Goal: Task Accomplishment & Management: Manage account settings

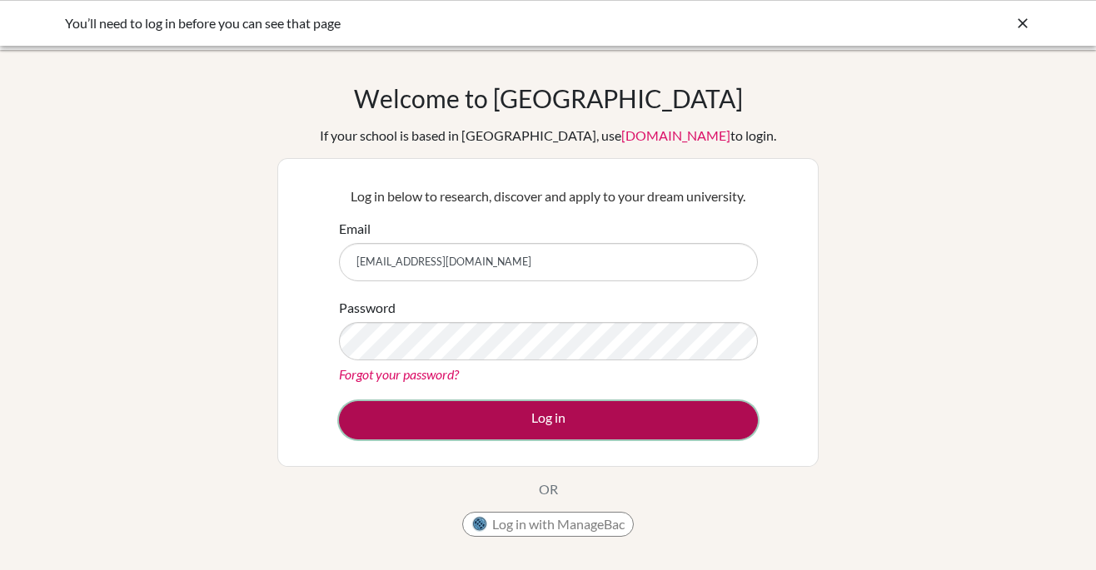
click at [540, 420] on button "Log in" at bounding box center [548, 420] width 419 height 38
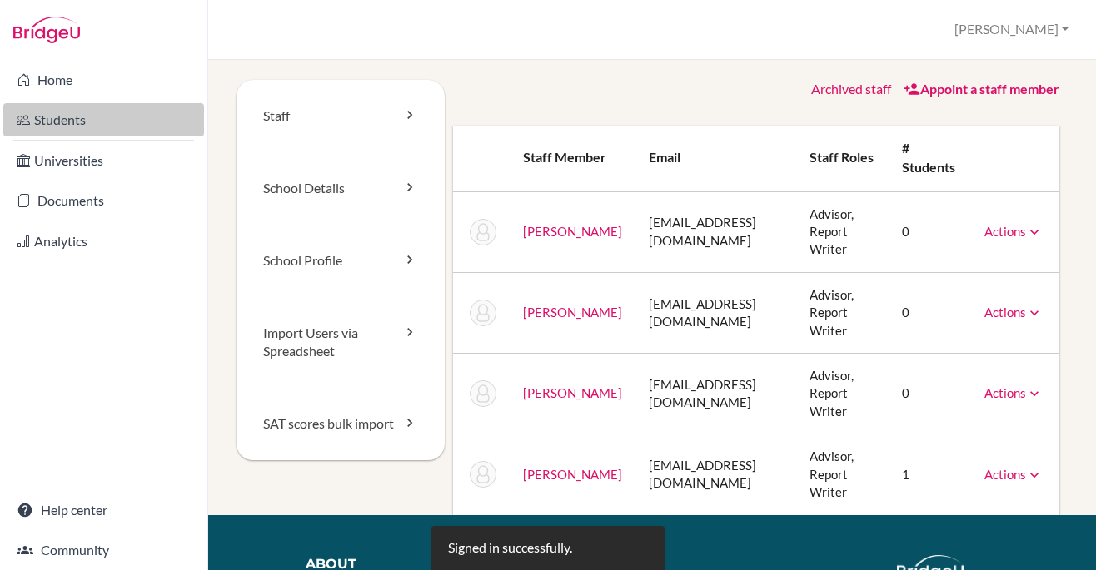
click at [121, 126] on link "Students" at bounding box center [103, 119] width 201 height 33
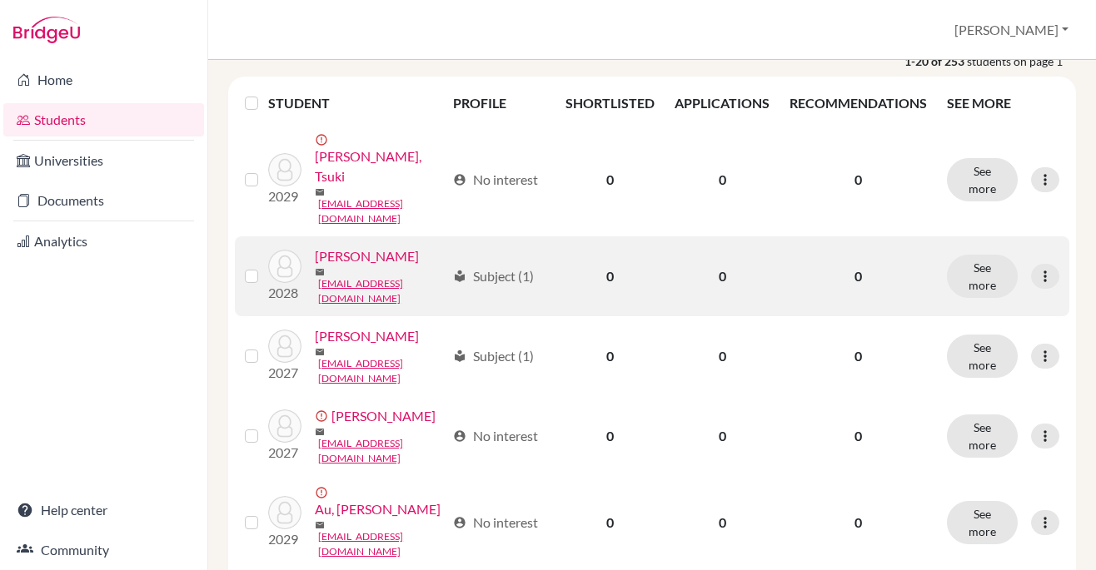
scroll to position [170, 0]
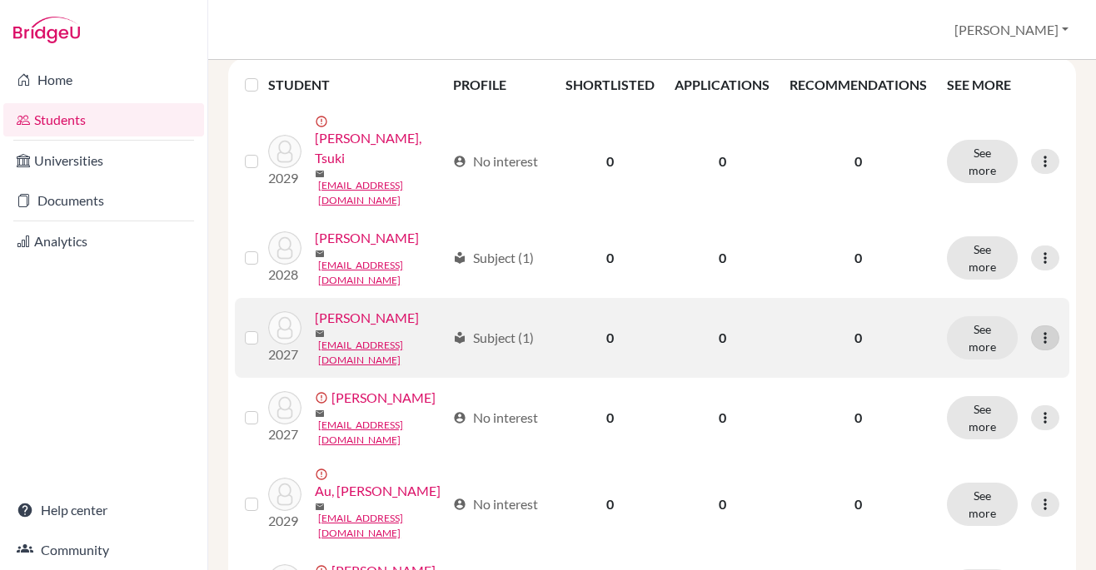
click at [1044, 330] on icon at bounding box center [1045, 338] width 17 height 17
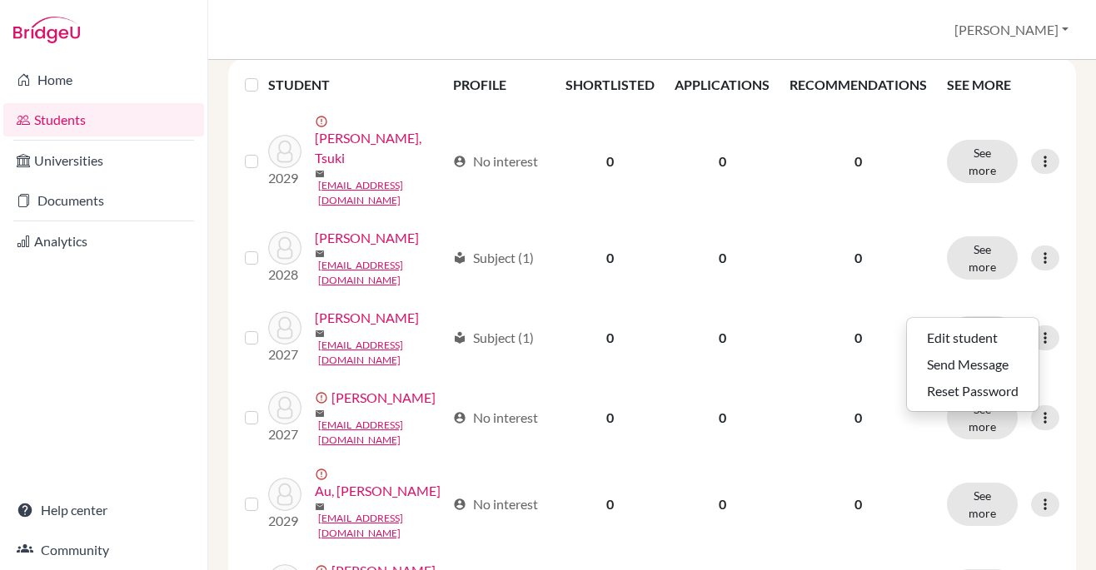
click at [791, 71] on th "RECOMMENDATIONS" at bounding box center [857, 85] width 157 height 40
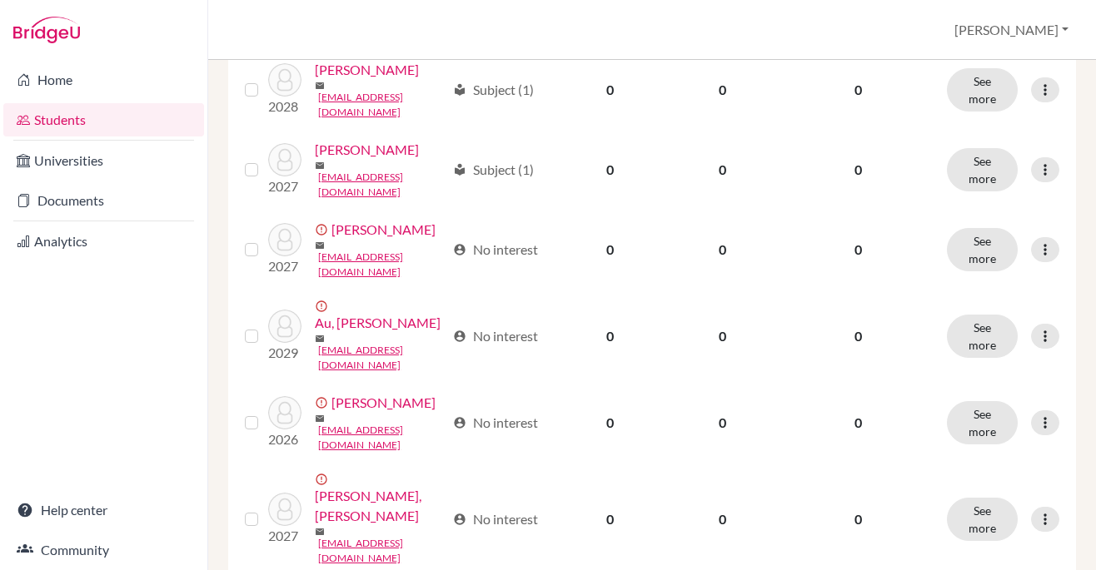
scroll to position [0, 0]
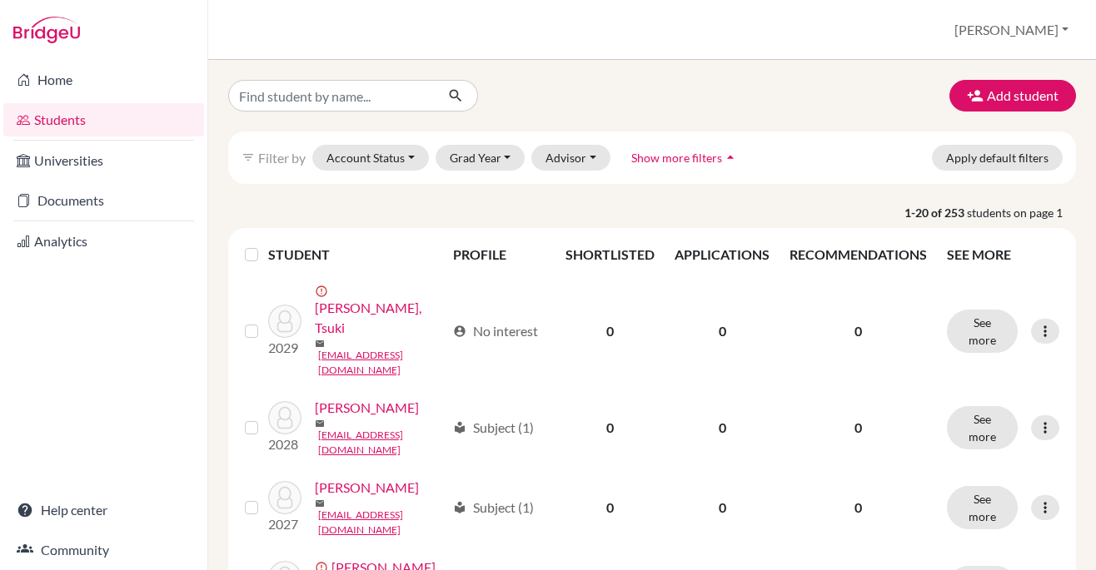
click at [92, 122] on link "Students" at bounding box center [103, 119] width 201 height 33
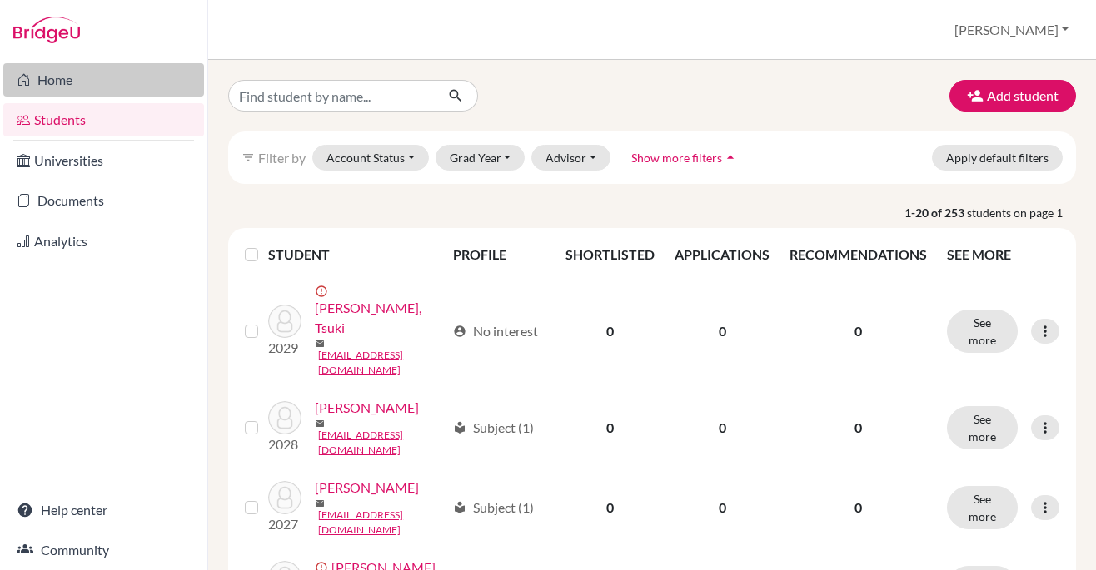
click at [66, 82] on link "Home" at bounding box center [103, 79] width 201 height 33
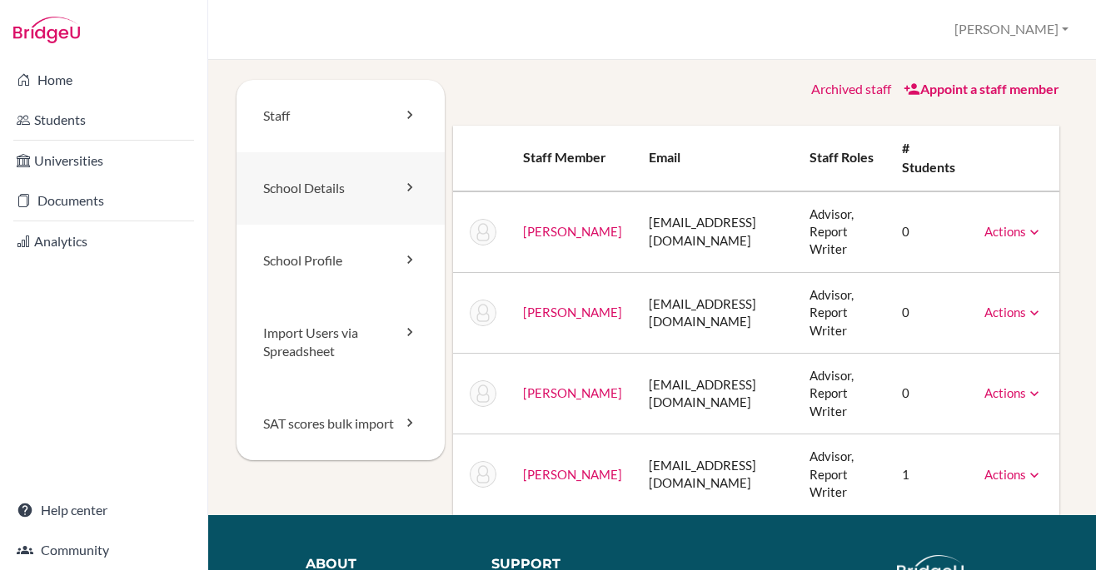
click at [404, 182] on icon at bounding box center [409, 187] width 17 height 17
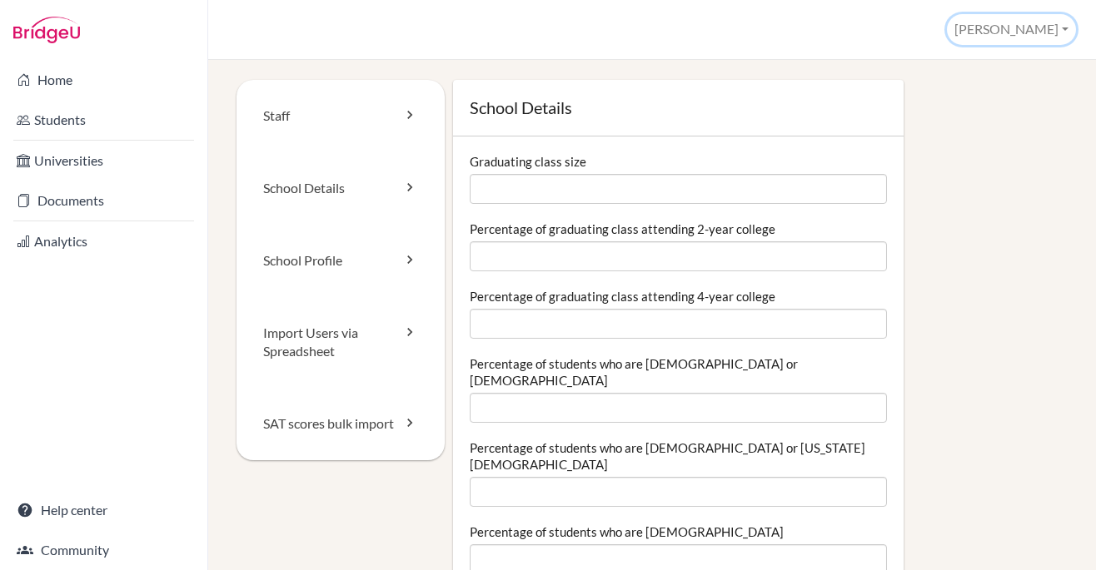
click at [1066, 31] on button "[PERSON_NAME]" at bounding box center [1011, 29] width 129 height 31
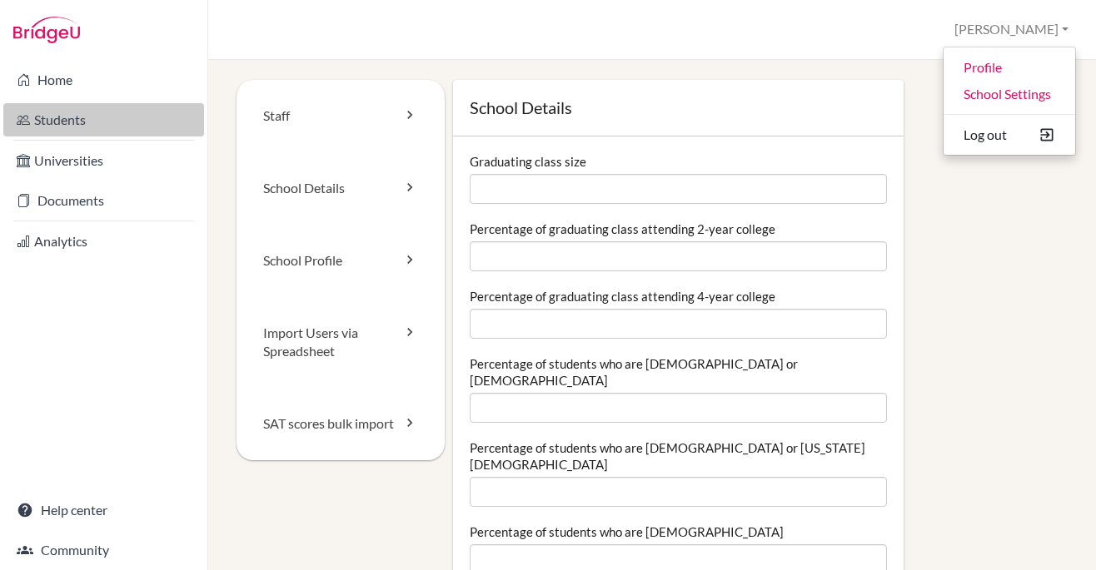
click at [75, 119] on link "Students" at bounding box center [103, 119] width 201 height 33
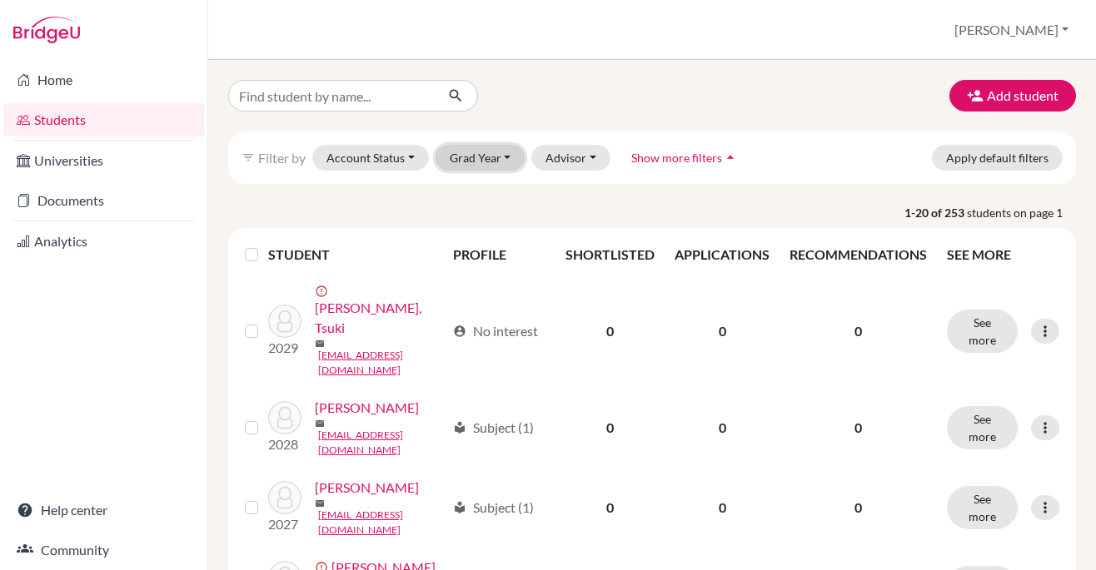
click at [502, 159] on button "Grad Year" at bounding box center [480, 158] width 90 height 26
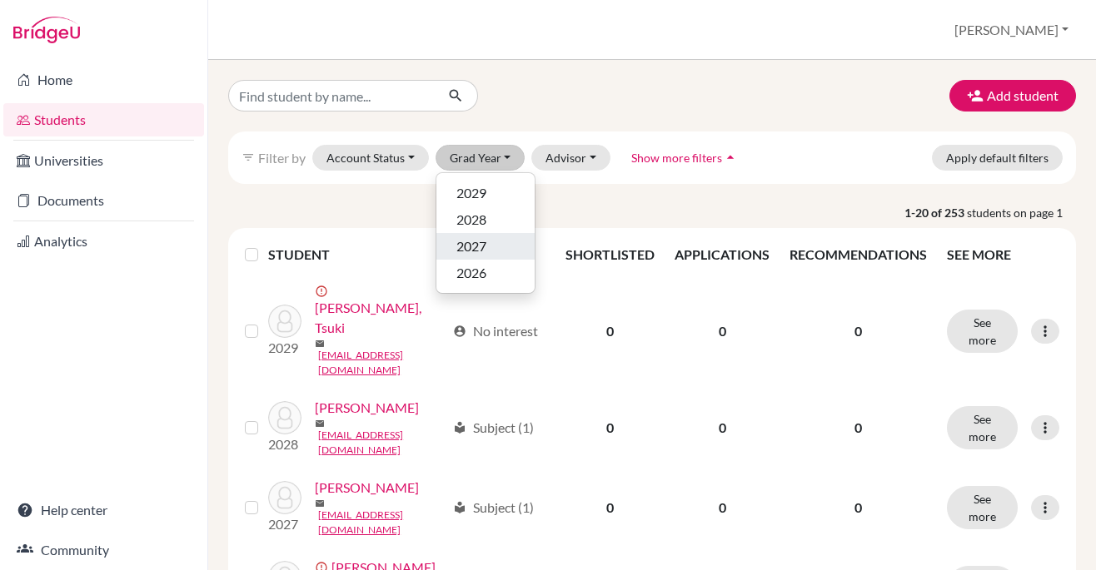
click at [493, 243] on div "2027" at bounding box center [485, 246] width 58 height 20
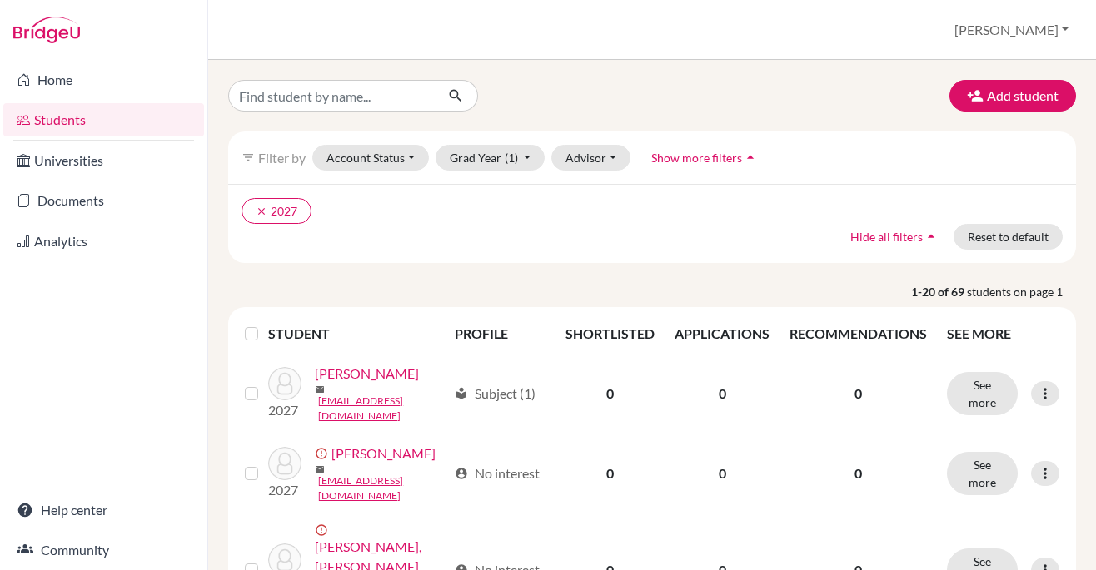
click at [265, 324] on label at bounding box center [265, 324] width 0 height 0
click at [0, 0] on input "checkbox" at bounding box center [0, 0] width 0 height 0
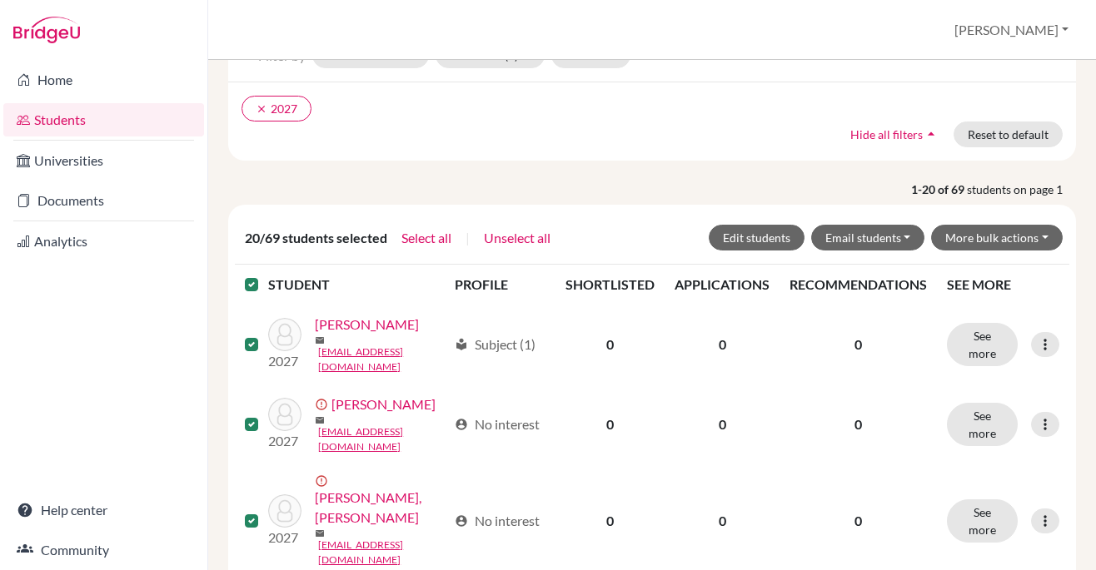
scroll to position [122, 0]
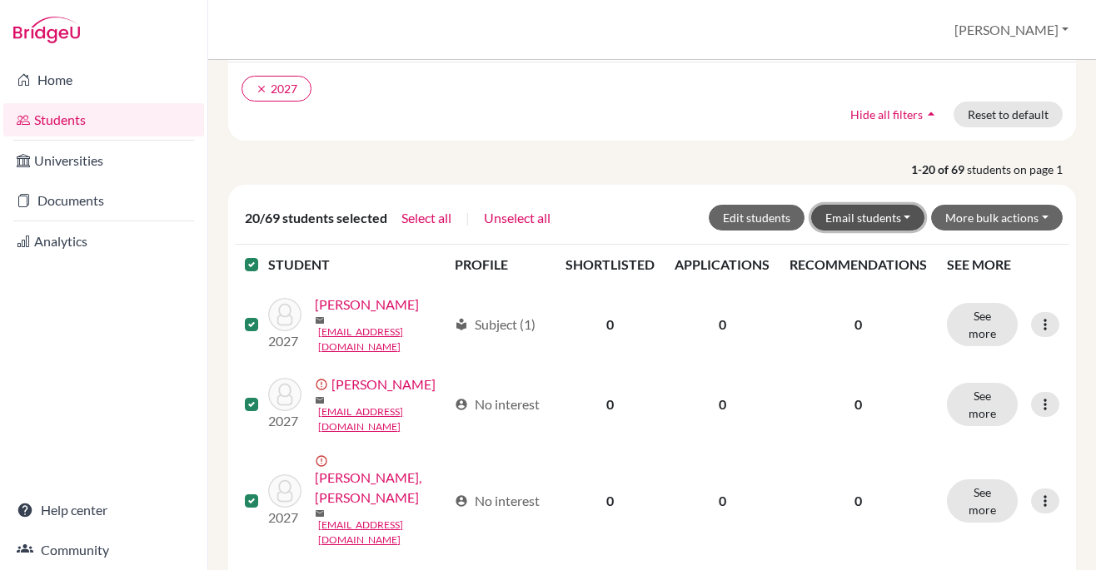
click at [909, 217] on button "Email students" at bounding box center [868, 218] width 114 height 26
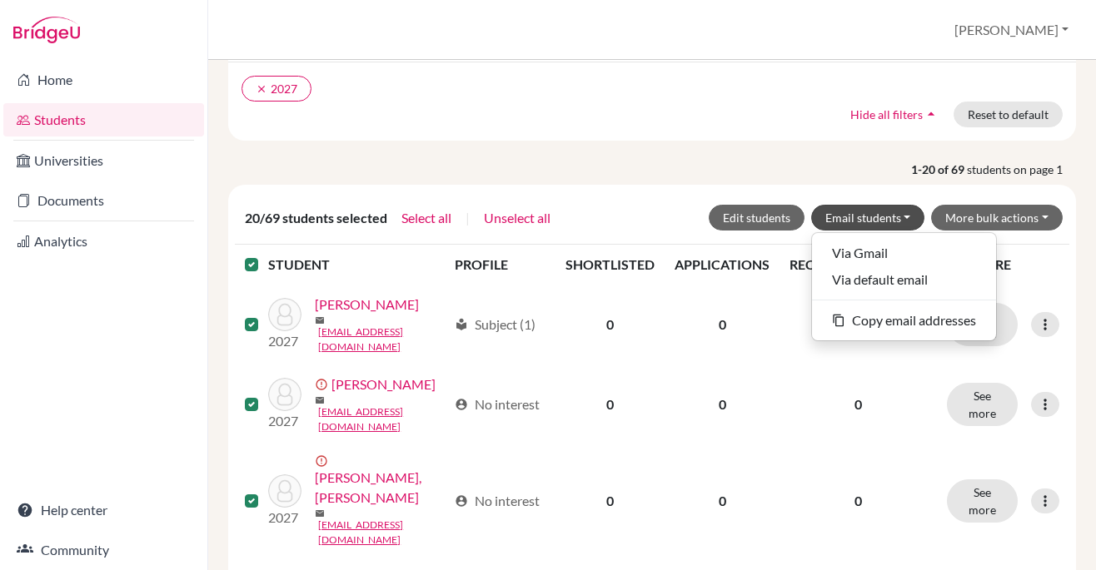
click at [856, 162] on p "1-20 of 69 students on page 1" at bounding box center [652, 169] width 873 height 17
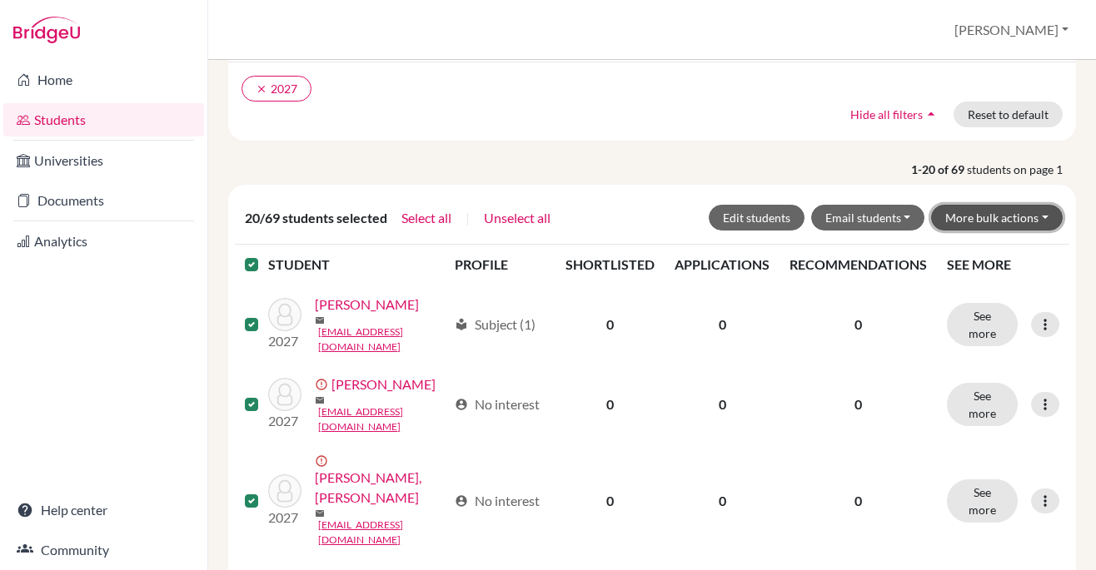
click at [1049, 209] on button "More bulk actions" at bounding box center [997, 218] width 132 height 26
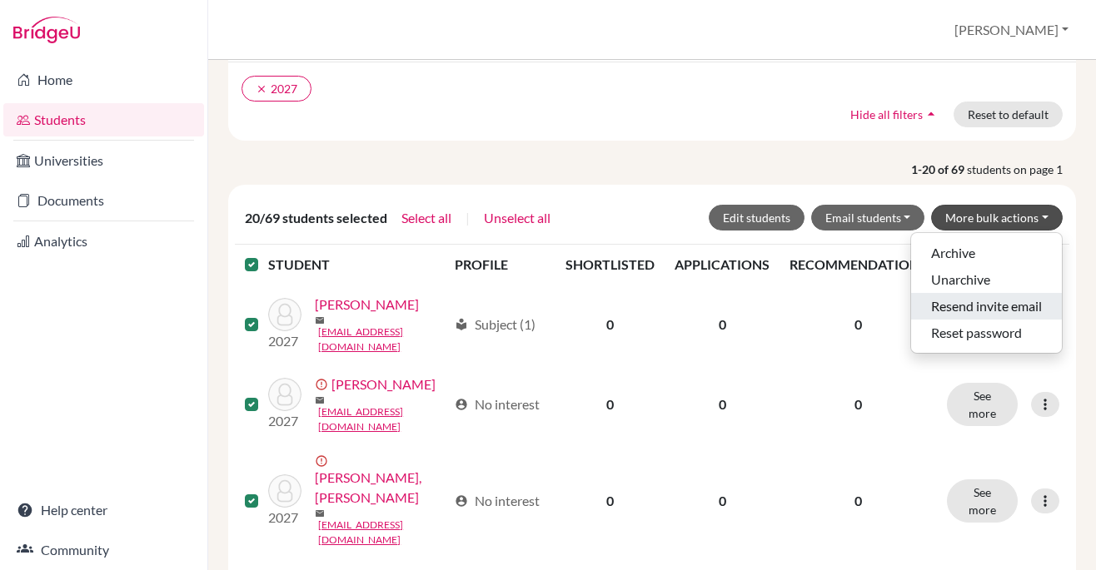
click at [1016, 305] on button "Resend invite email" at bounding box center [986, 306] width 151 height 27
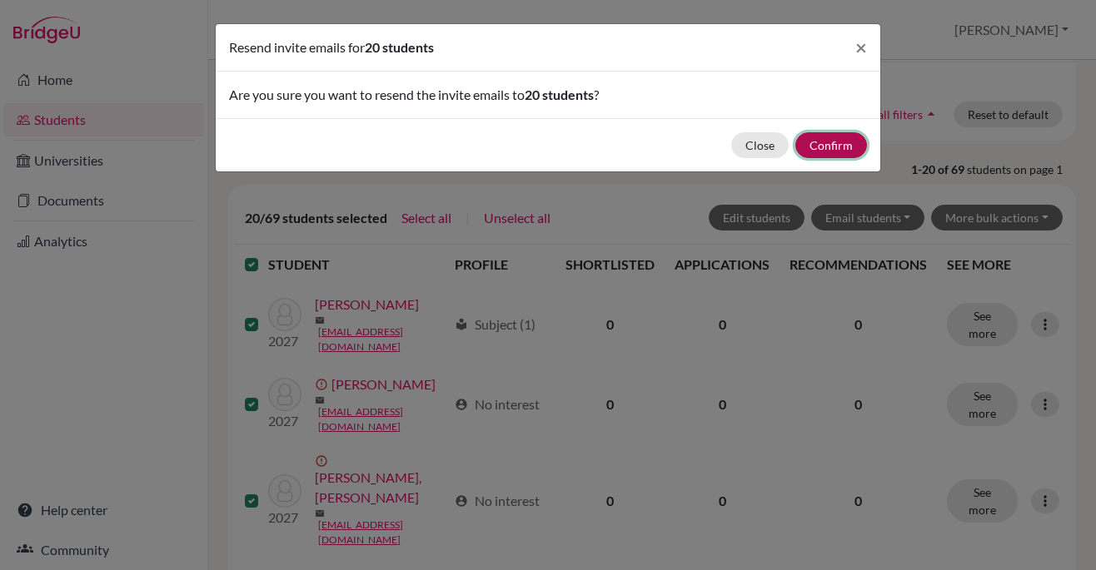
click at [833, 147] on button "Confirm" at bounding box center [831, 145] width 72 height 26
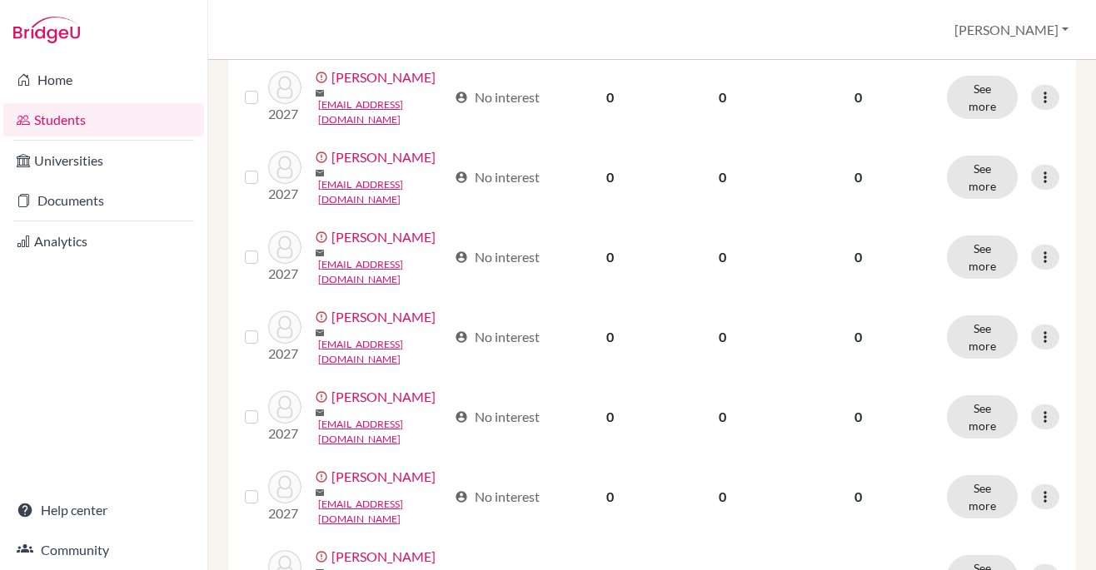
scroll to position [1420, 0]
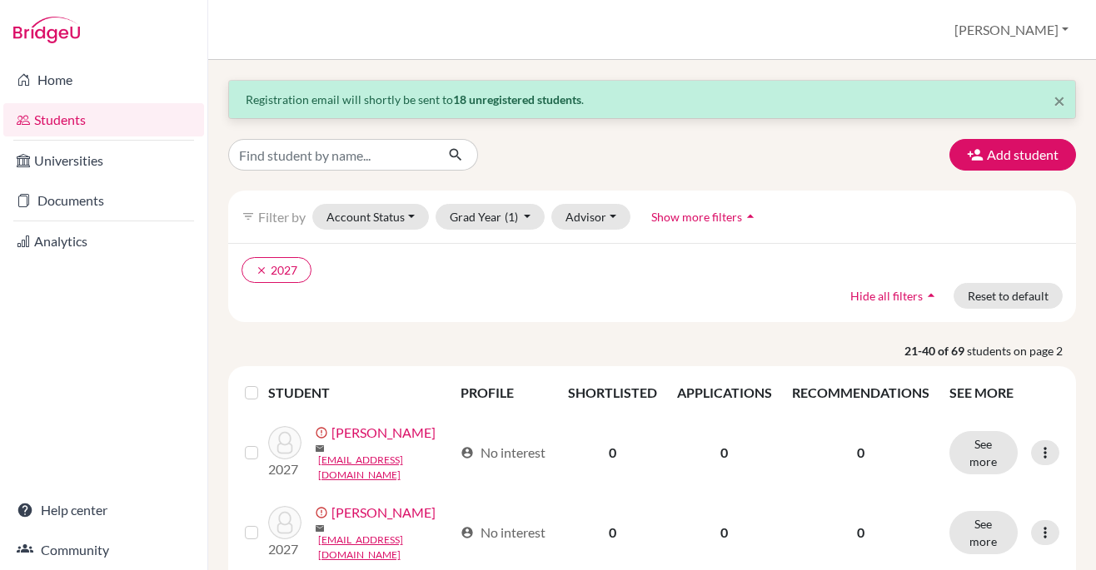
scroll to position [137, 0]
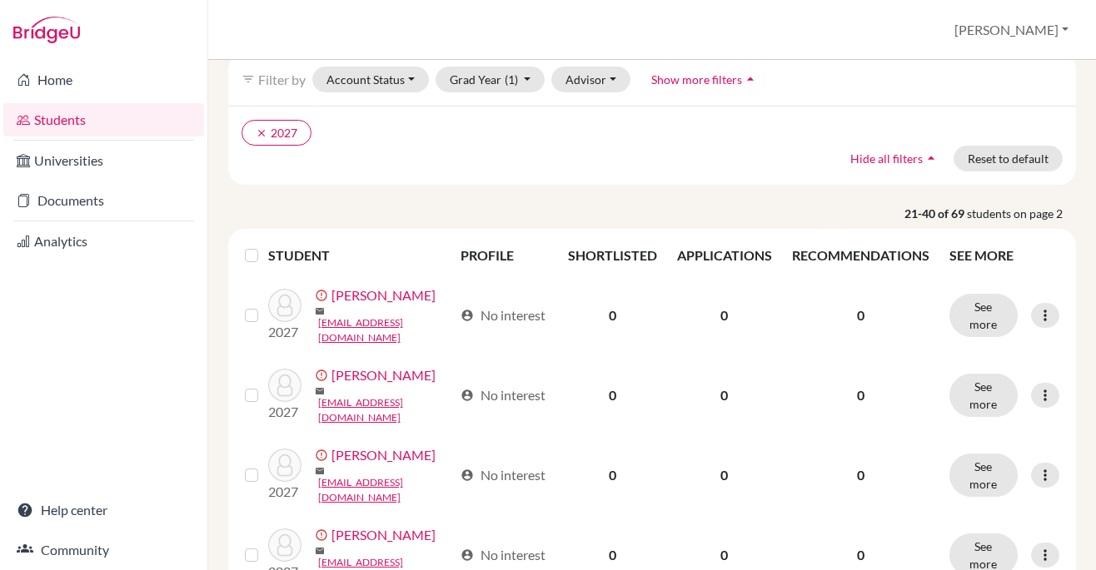
click at [265, 246] on label at bounding box center [265, 246] width 0 height 0
click at [0, 0] on input "checkbox" at bounding box center [0, 0] width 0 height 0
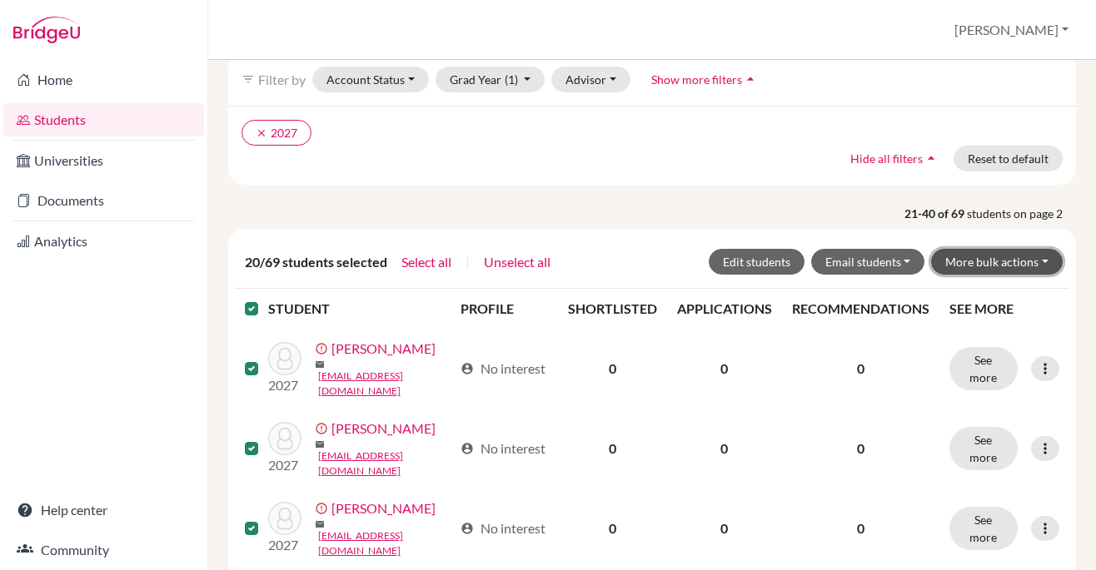
click at [1003, 264] on button "More bulk actions" at bounding box center [997, 262] width 132 height 26
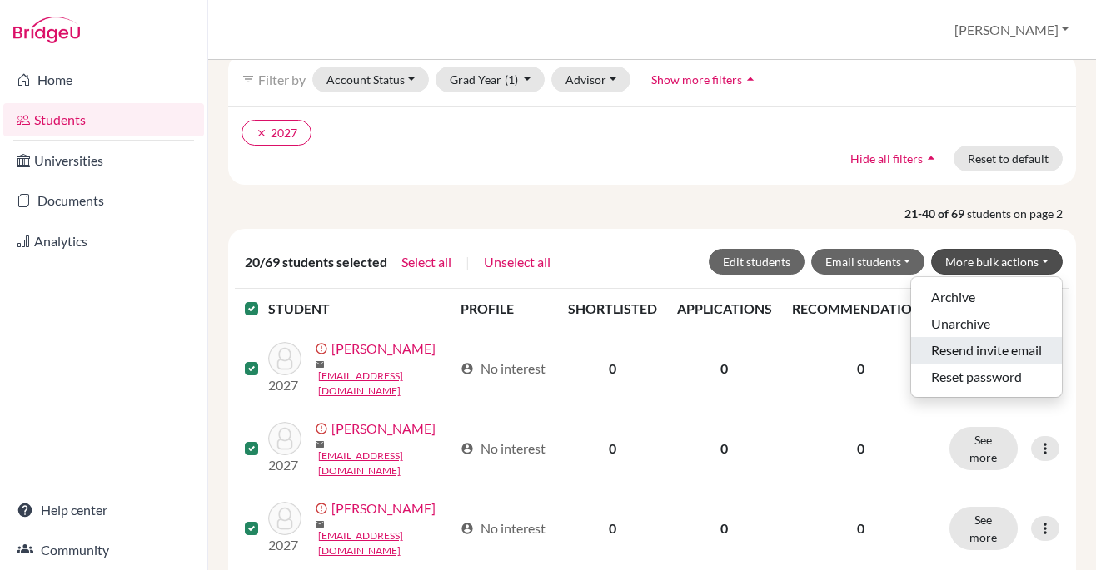
click at [1005, 346] on button "Resend invite email" at bounding box center [986, 350] width 151 height 27
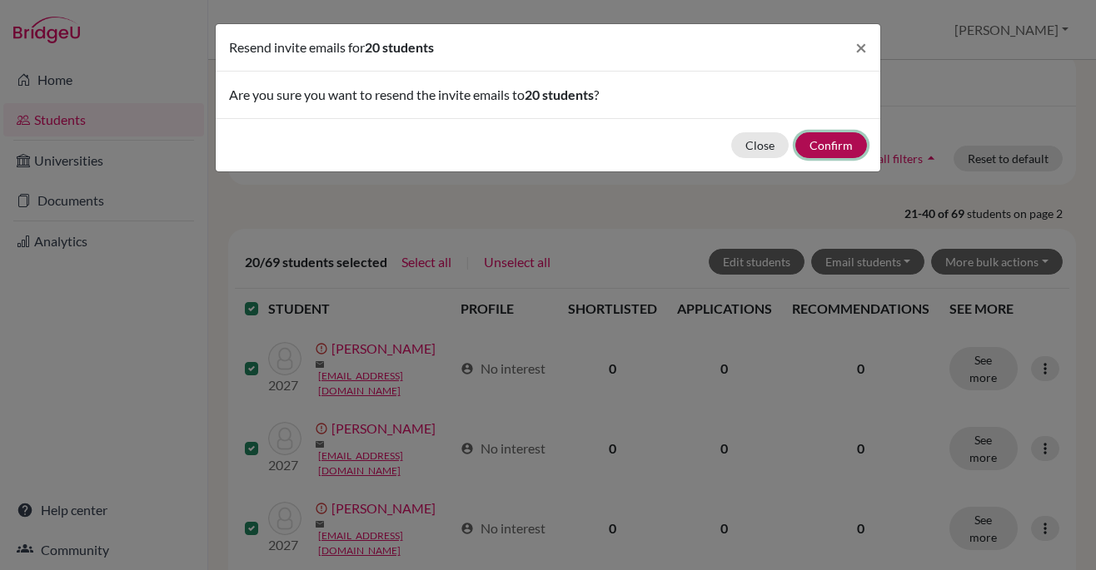
click at [849, 148] on button "Confirm" at bounding box center [831, 145] width 72 height 26
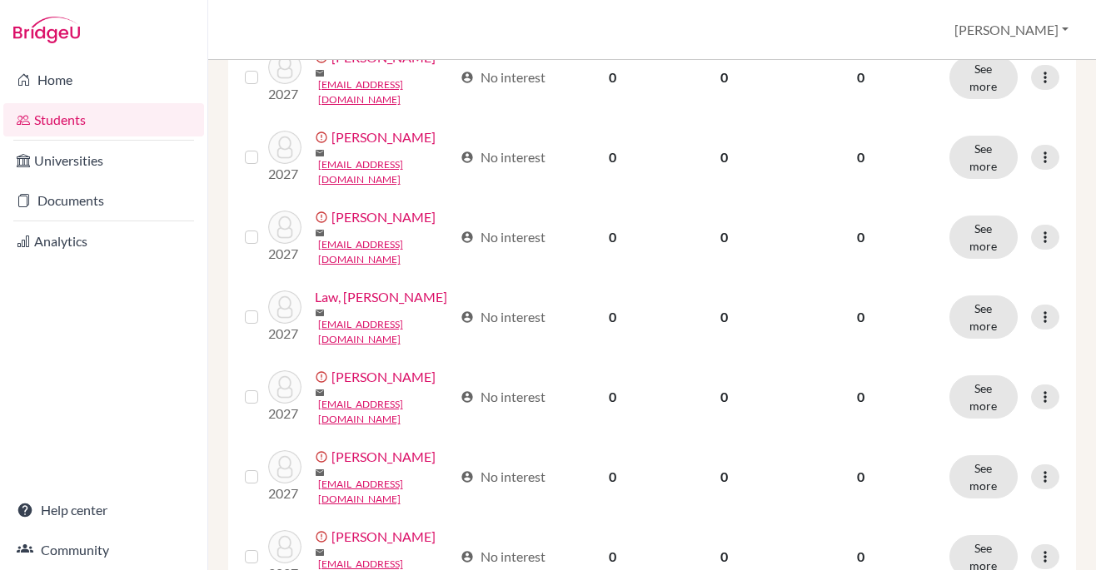
scroll to position [1420, 0]
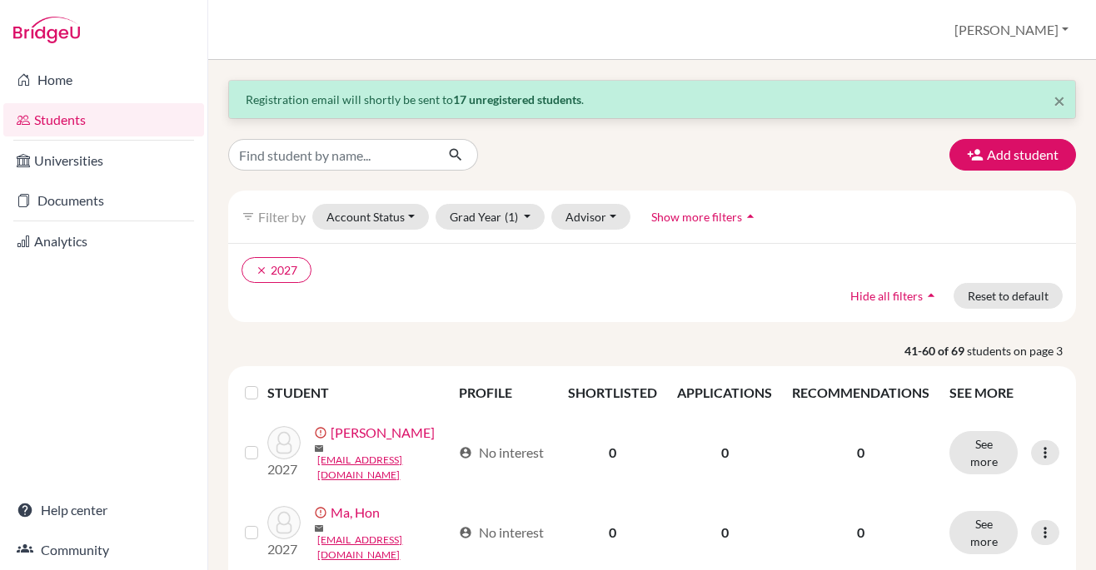
click at [265, 383] on label at bounding box center [265, 383] width 0 height 0
click at [0, 0] on input "checkbox" at bounding box center [0, 0] width 0 height 0
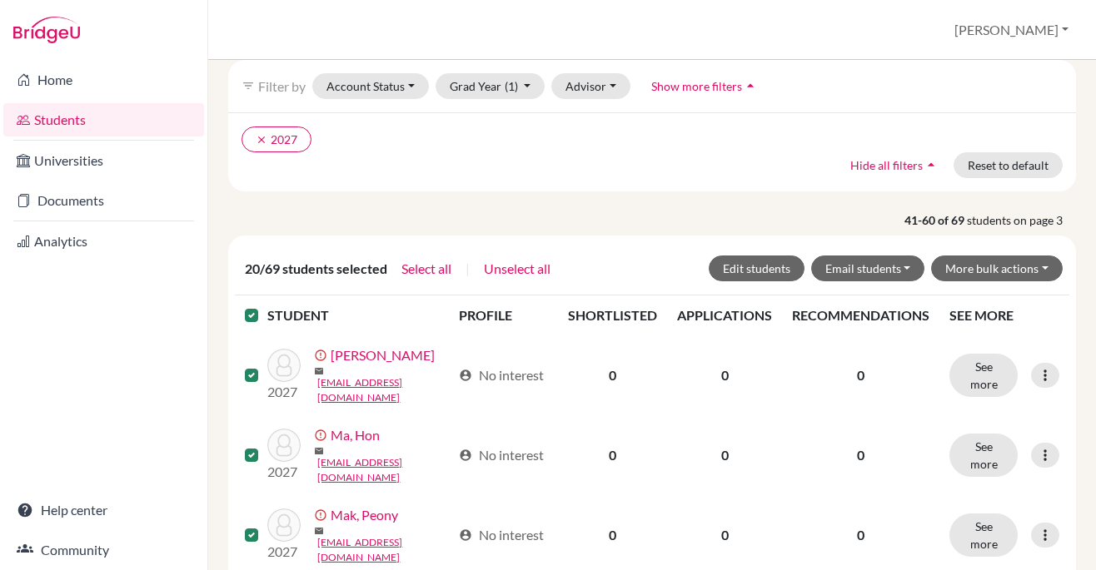
scroll to position [160, 0]
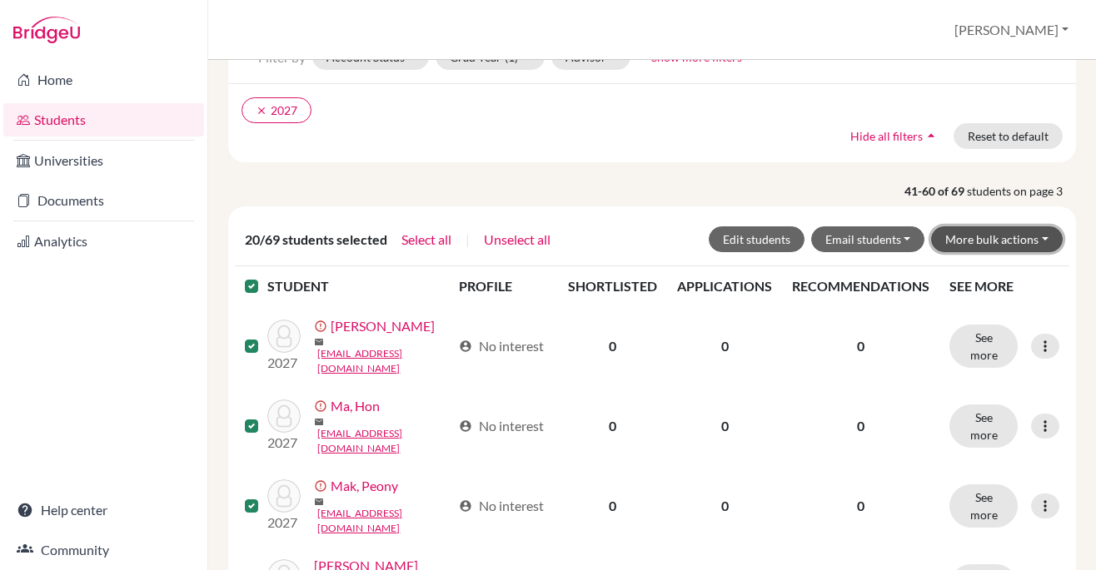
click at [1014, 236] on button "More bulk actions" at bounding box center [997, 239] width 132 height 26
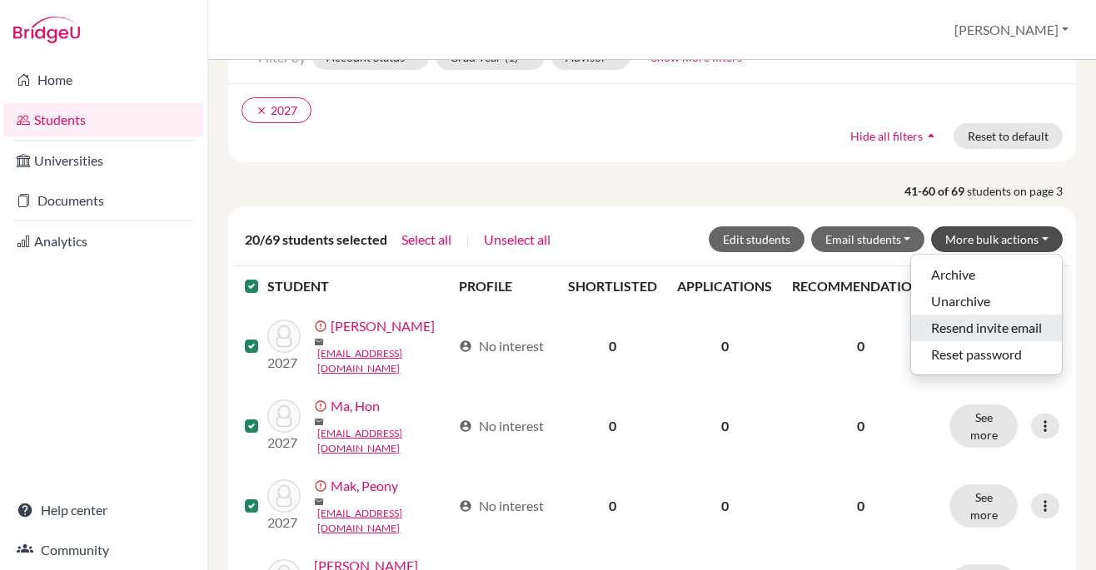
click at [993, 334] on button "Resend invite email" at bounding box center [986, 328] width 151 height 27
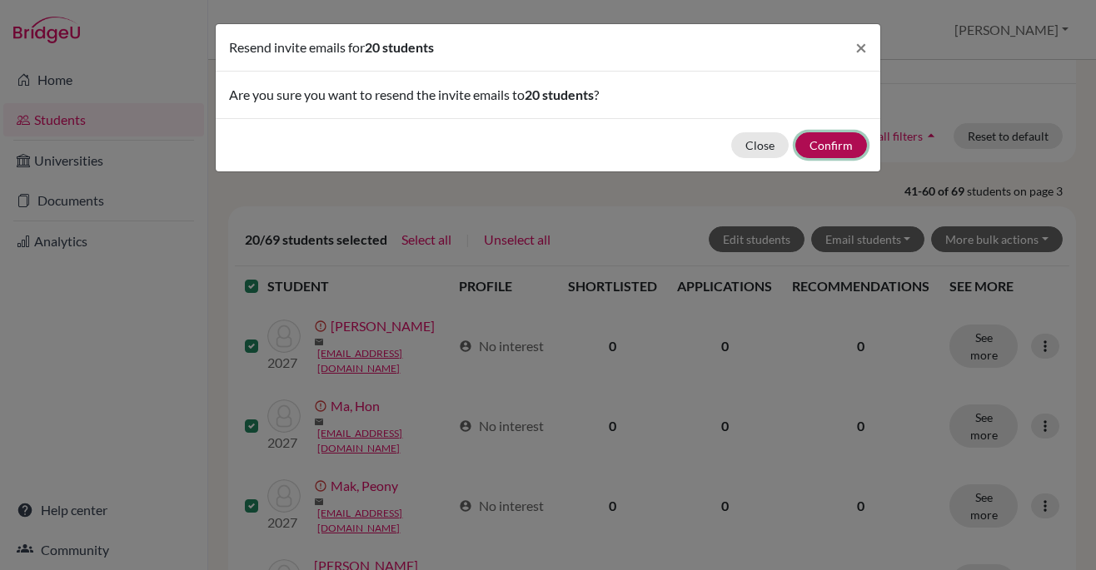
click at [835, 141] on button "Confirm" at bounding box center [831, 145] width 72 height 26
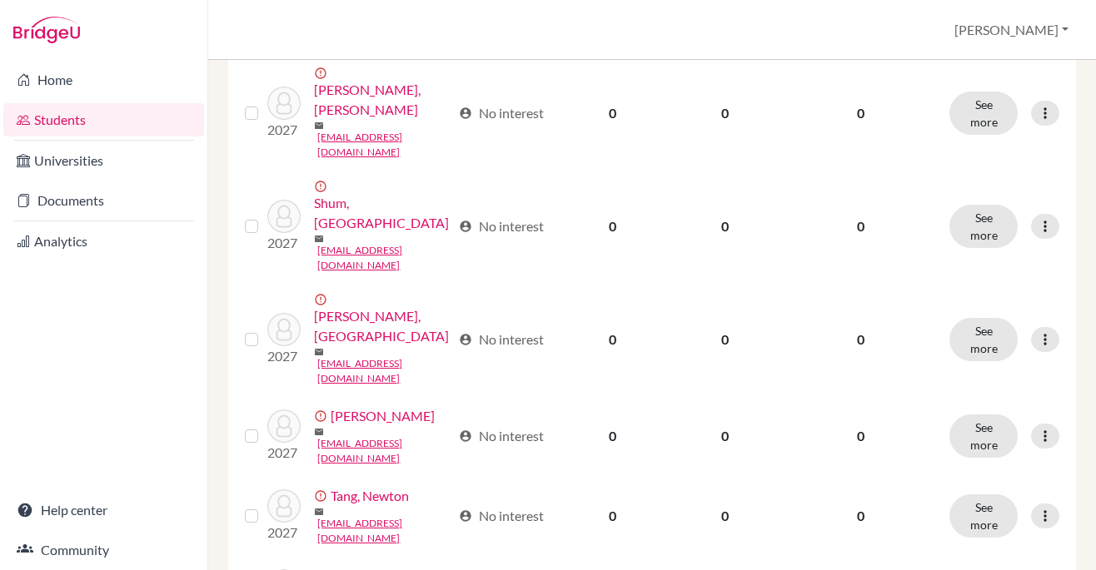
scroll to position [1424, 0]
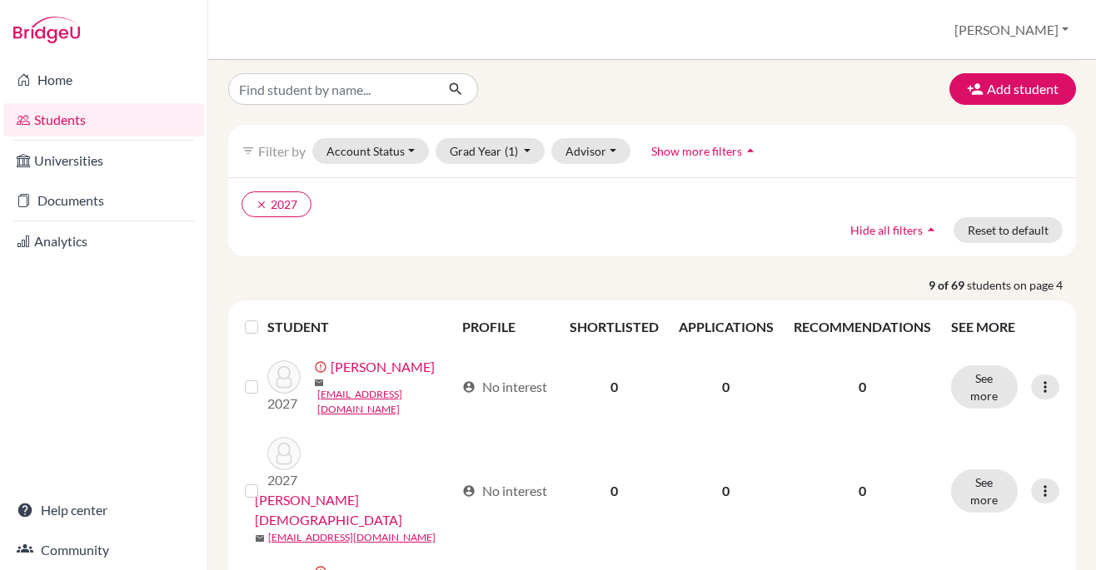
scroll to position [127, 0]
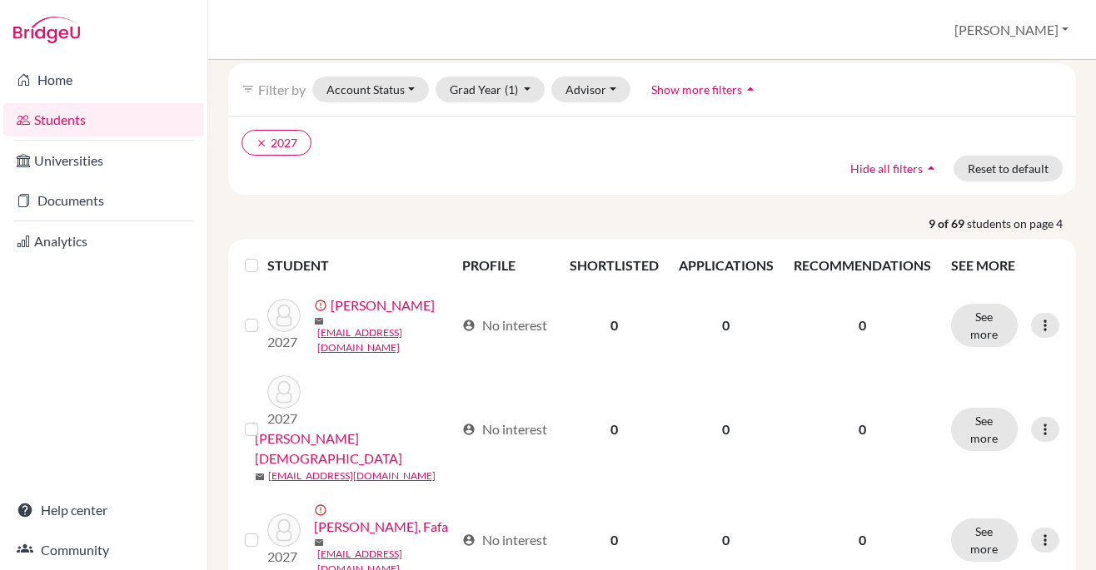
click at [265, 256] on label at bounding box center [265, 256] width 0 height 0
click at [0, 0] on input "checkbox" at bounding box center [0, 0] width 0 height 0
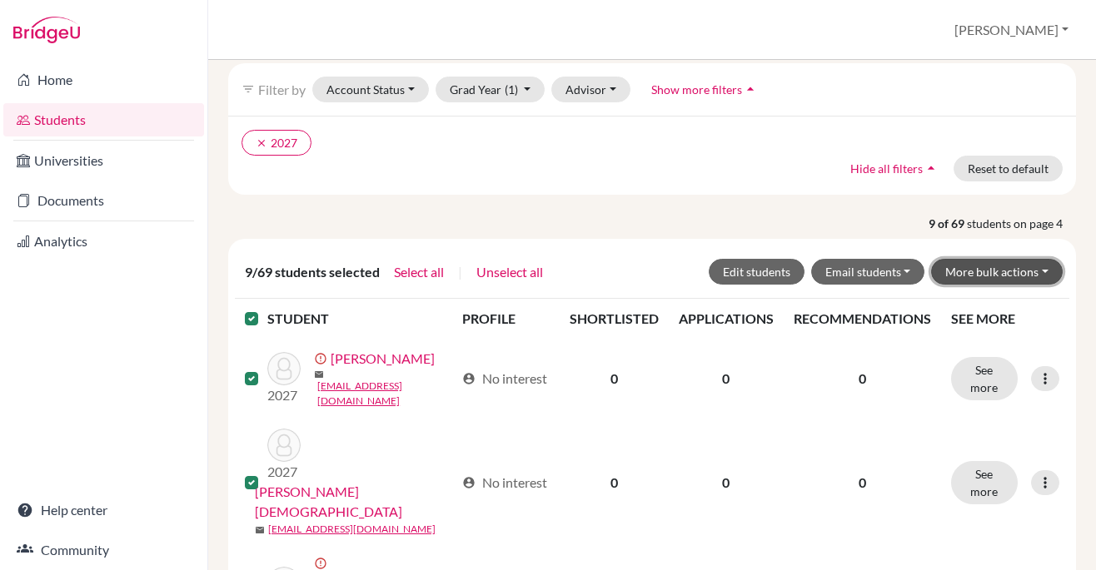
click at [1037, 270] on button "More bulk actions" at bounding box center [997, 272] width 132 height 26
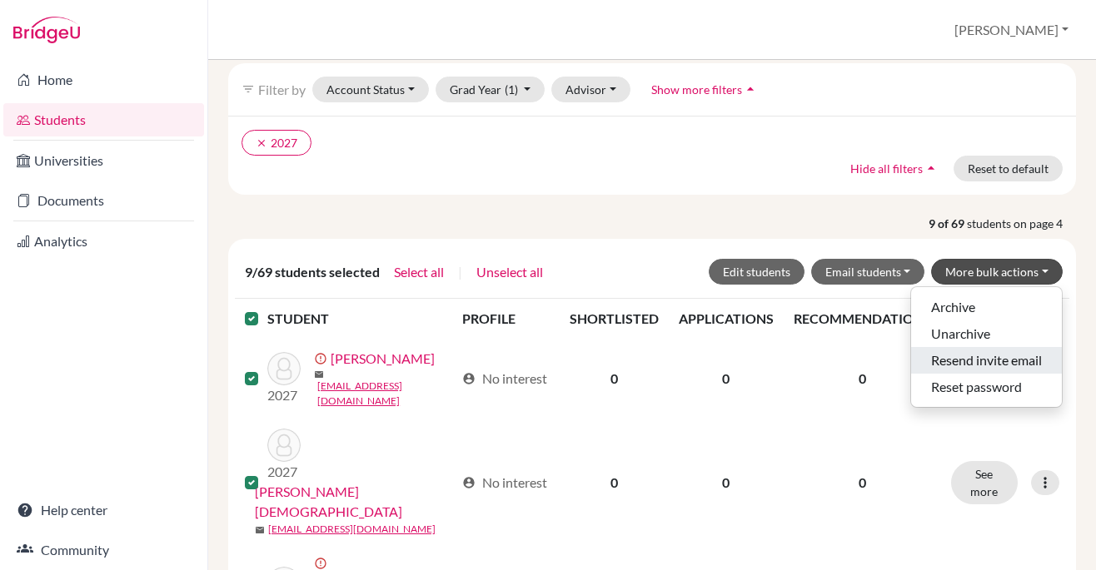
click at [1007, 360] on button "Resend invite email" at bounding box center [986, 360] width 151 height 27
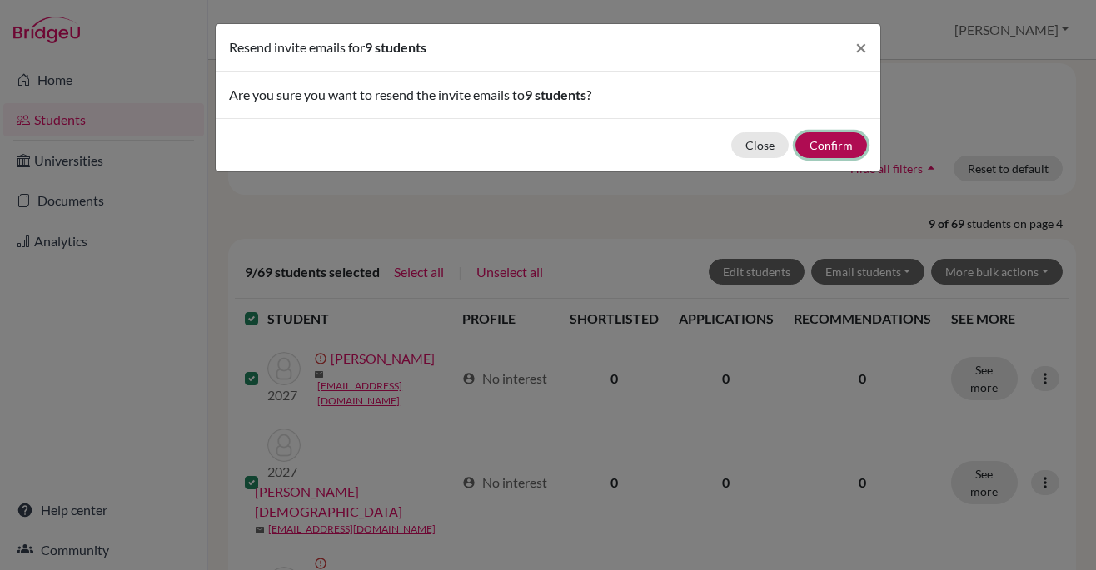
click at [837, 142] on button "Confirm" at bounding box center [831, 145] width 72 height 26
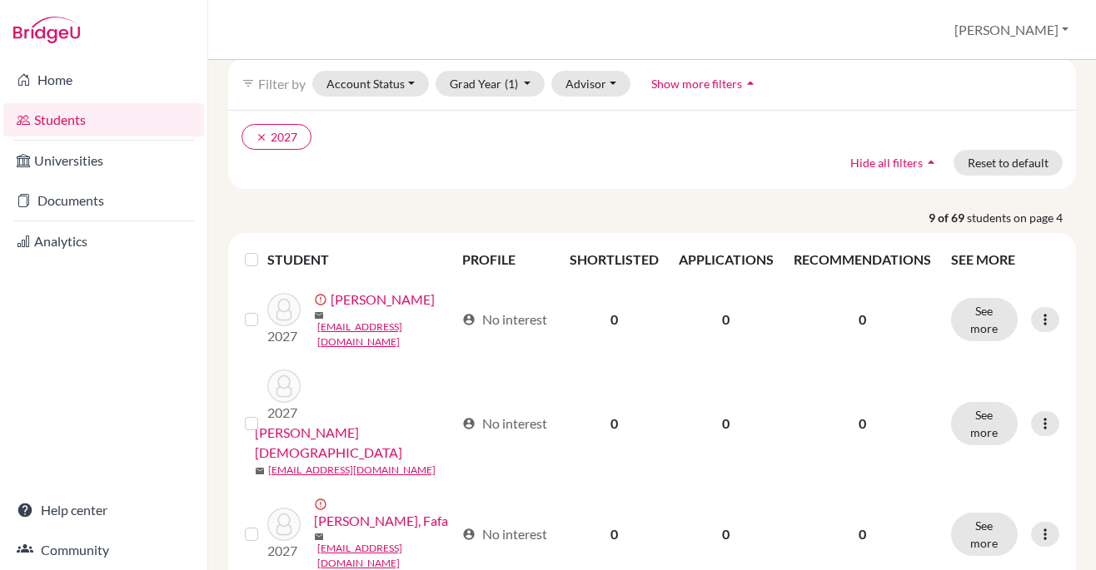
scroll to position [0, 0]
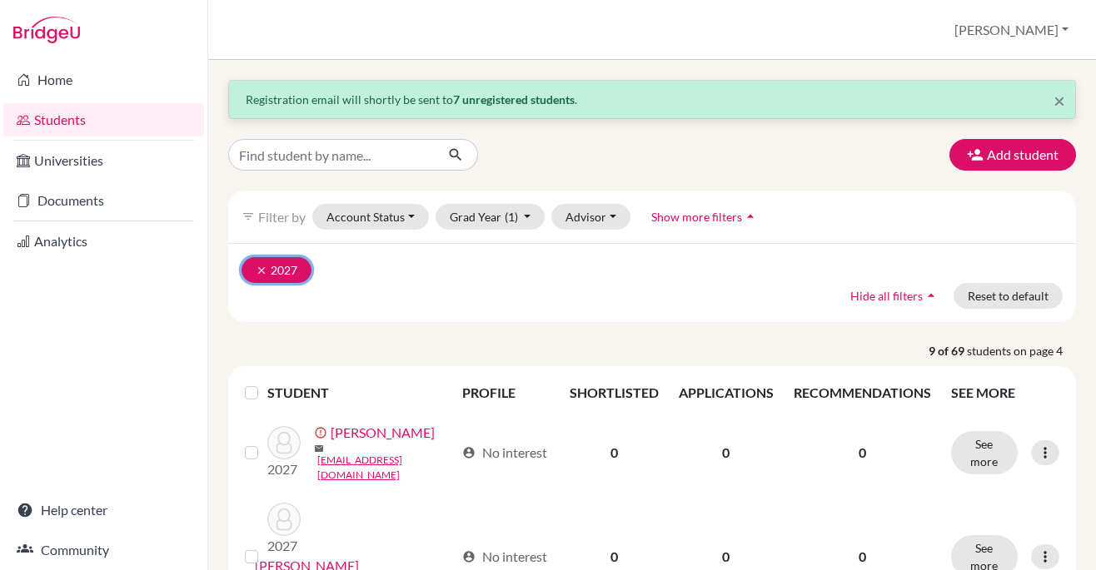
click at [258, 274] on icon "clear" at bounding box center [262, 271] width 12 height 12
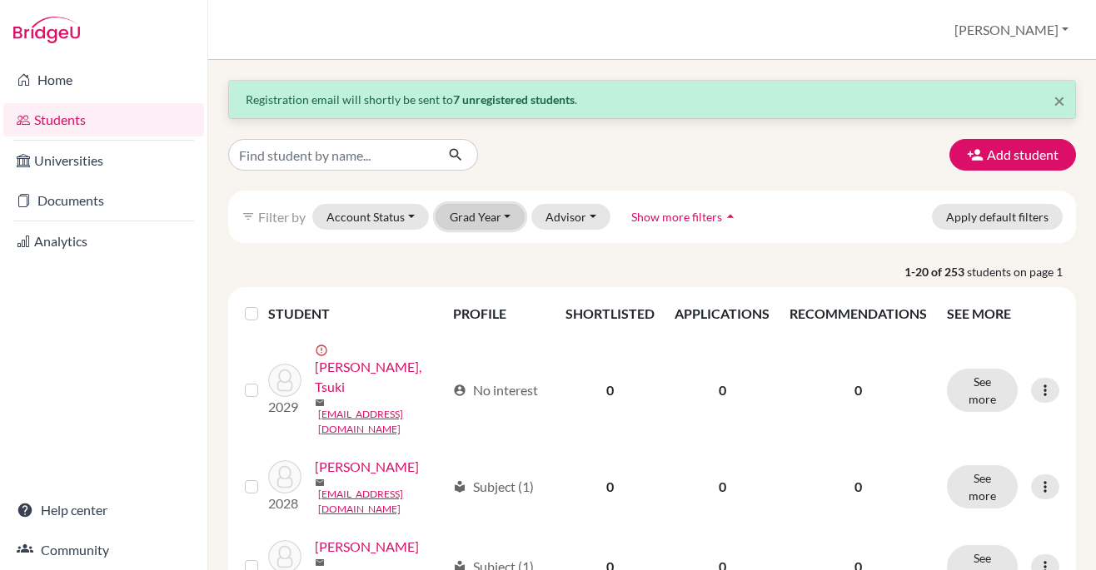
click at [484, 214] on button "Grad Year" at bounding box center [480, 217] width 90 height 26
click at [486, 250] on div "2029" at bounding box center [485, 252] width 58 height 20
